Goal: Task Accomplishment & Management: Manage account settings

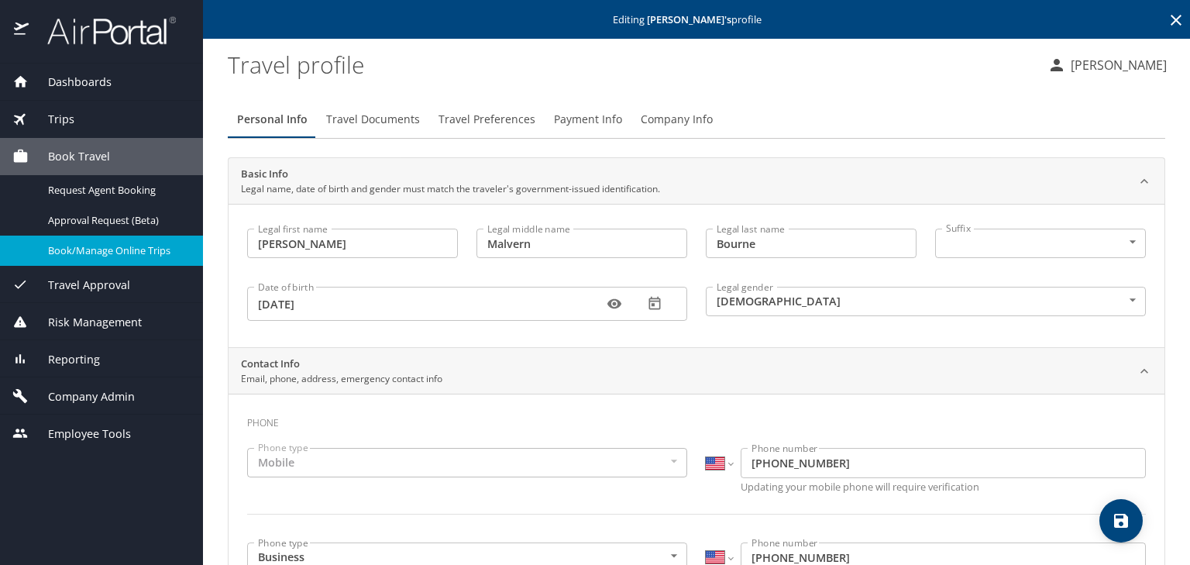
select select "US"
select select "CN"
